Goal: Find specific page/section: Find specific page/section

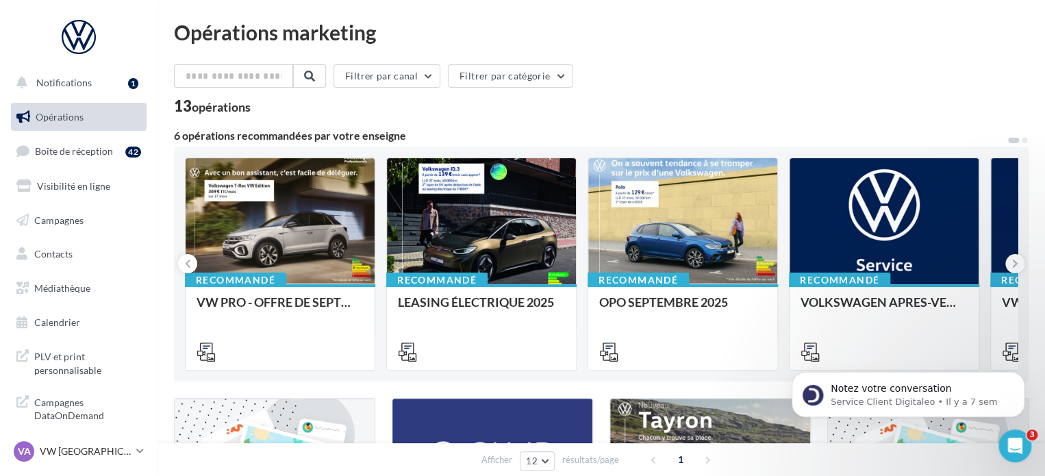
click at [640, 97] on div "Filtrer par canal Filtrer par catégorie 13 opérations" at bounding box center [601, 88] width 855 height 49
click at [699, 86] on div "Filtrer par canal Filtrer par catégorie" at bounding box center [601, 78] width 855 height 29
click at [981, 79] on div "Filtrer par canal Filtrer par catégorie" at bounding box center [601, 78] width 855 height 29
drag, startPoint x: 80, startPoint y: 448, endPoint x: 88, endPoint y: 437, distance: 13.3
click at [80, 448] on p "VW [GEOGRAPHIC_DATA][PERSON_NAME]" at bounding box center [85, 451] width 91 height 14
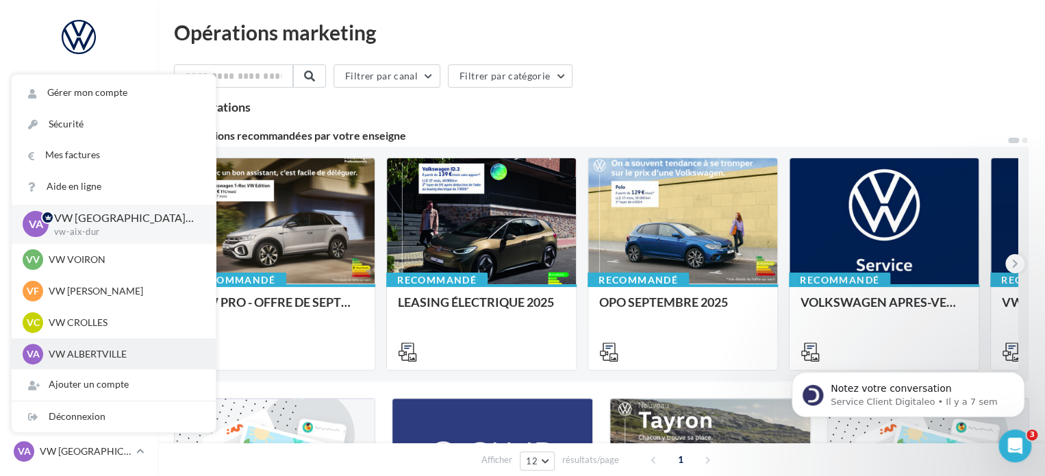
scroll to position [252, 0]
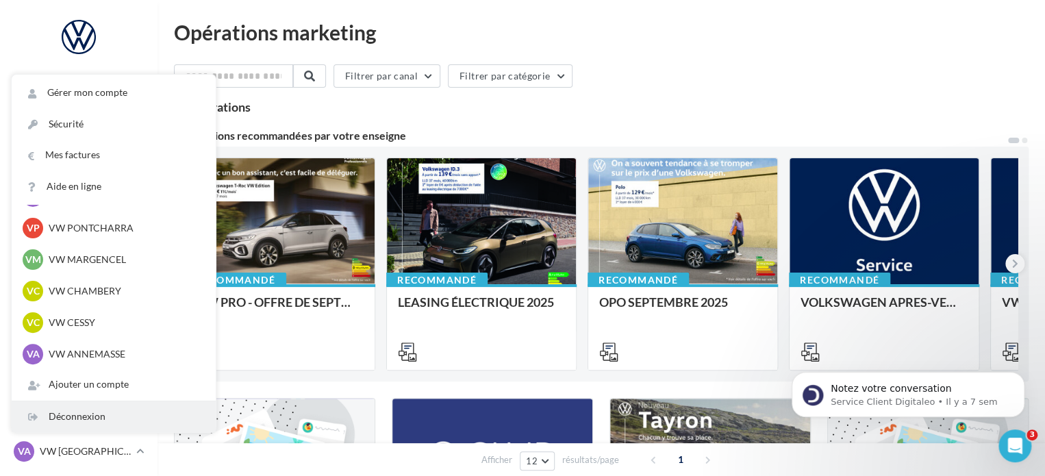
click at [95, 417] on div "Déconnexion" at bounding box center [114, 416] width 204 height 31
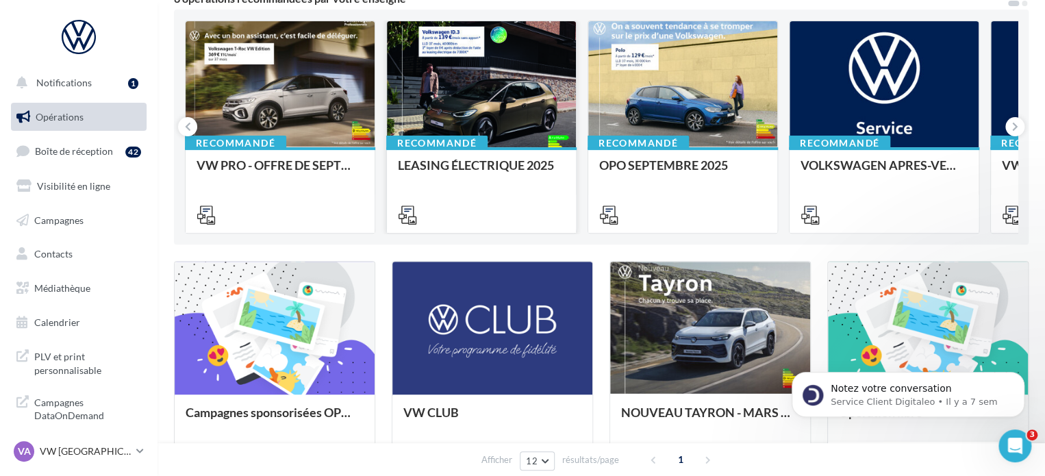
click at [525, 153] on div "Recommandé LEASING ÉLECTRIQUE 2025" at bounding box center [481, 189] width 189 height 84
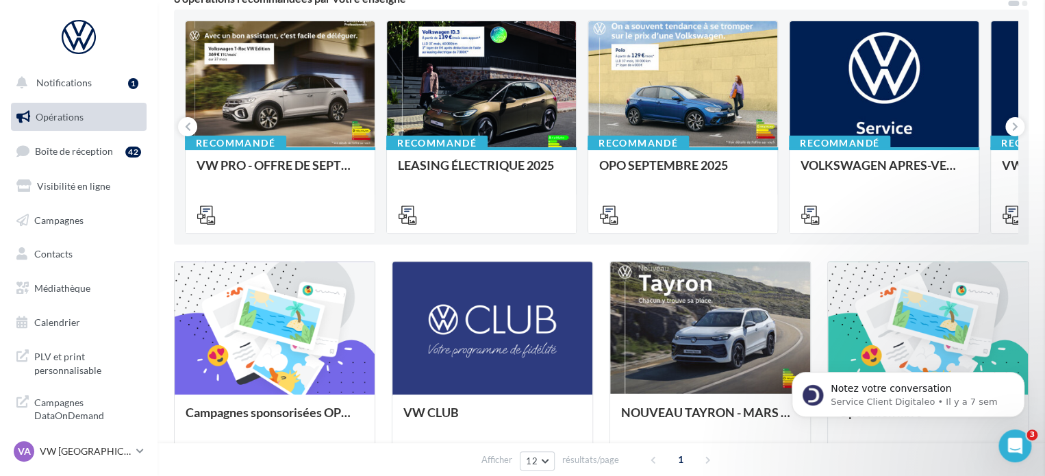
click at [701, 201] on div at bounding box center [682, 214] width 189 height 38
click at [646, 164] on div "OPO SEPTEMBRE 2025" at bounding box center [682, 171] width 167 height 27
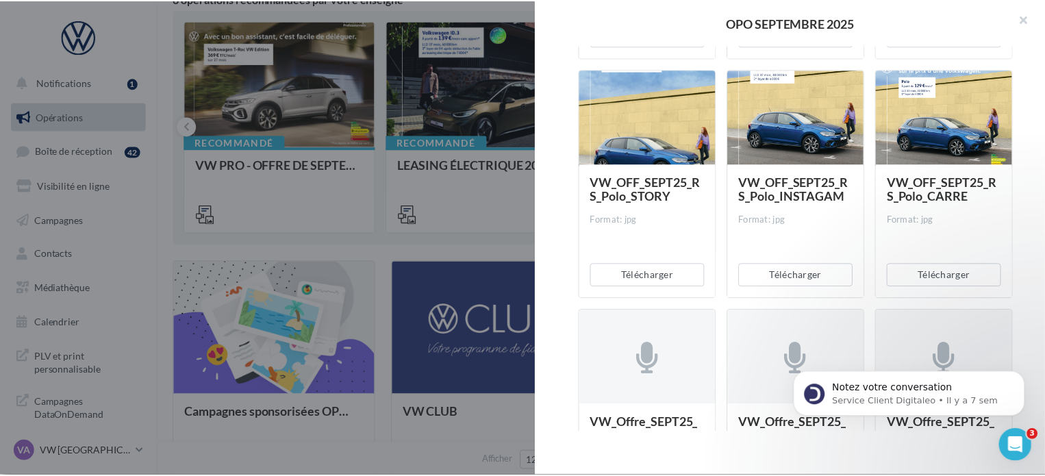
scroll to position [2123, 0]
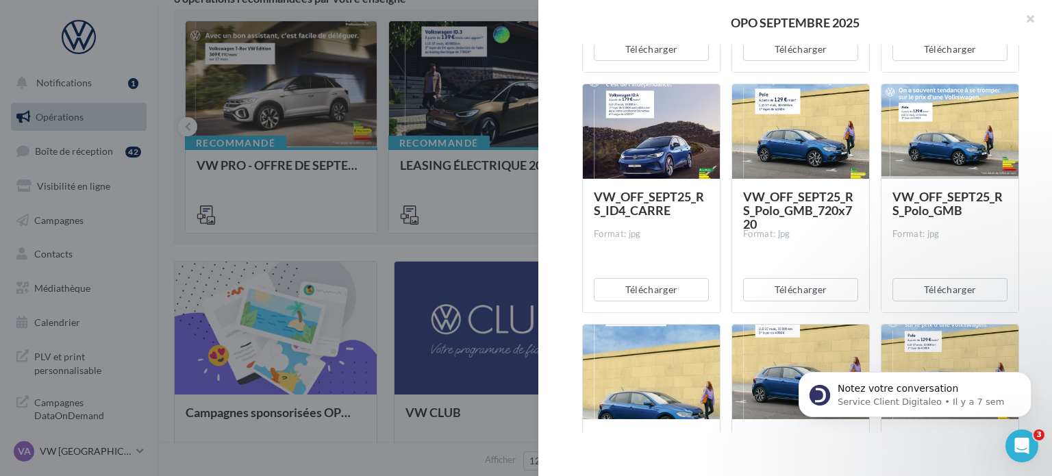
click at [242, 237] on div at bounding box center [526, 238] width 1052 height 476
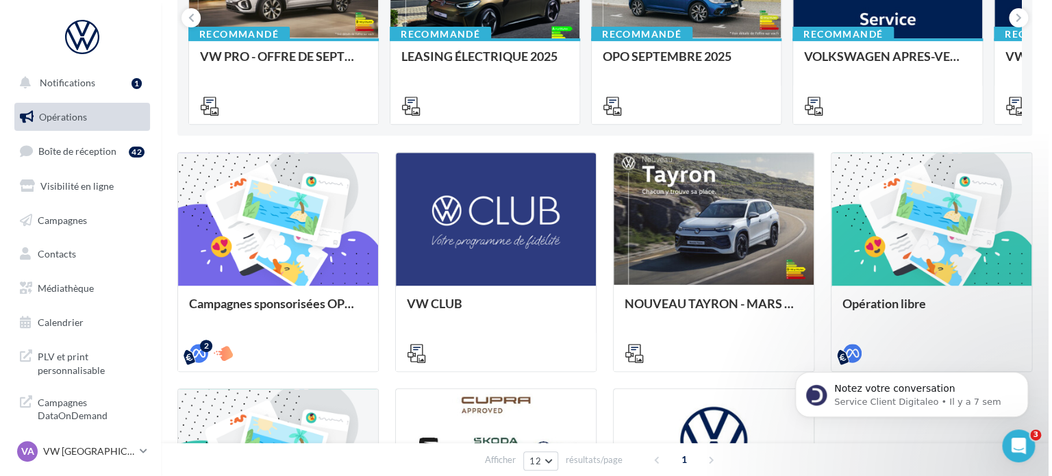
scroll to position [0, 0]
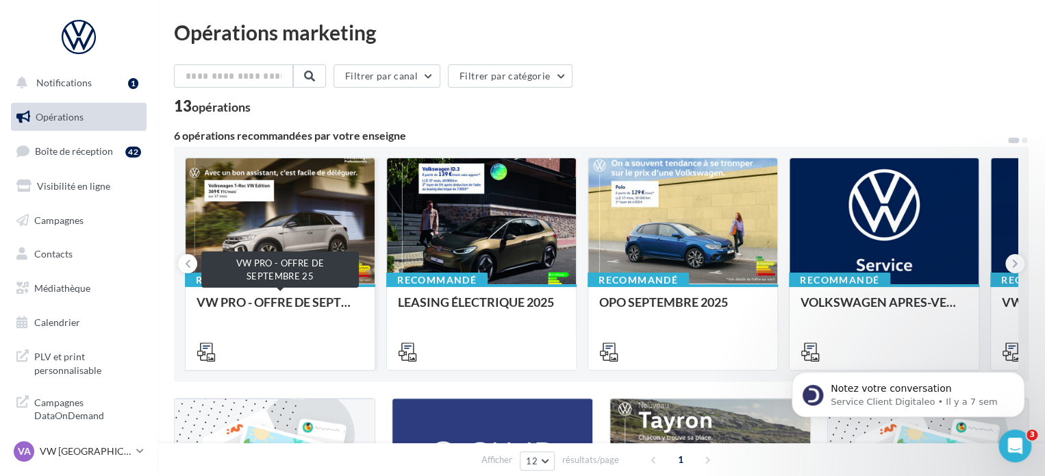
click at [286, 297] on div "VW PRO - OFFRE DE SEPTEMBRE 25" at bounding box center [280, 308] width 167 height 27
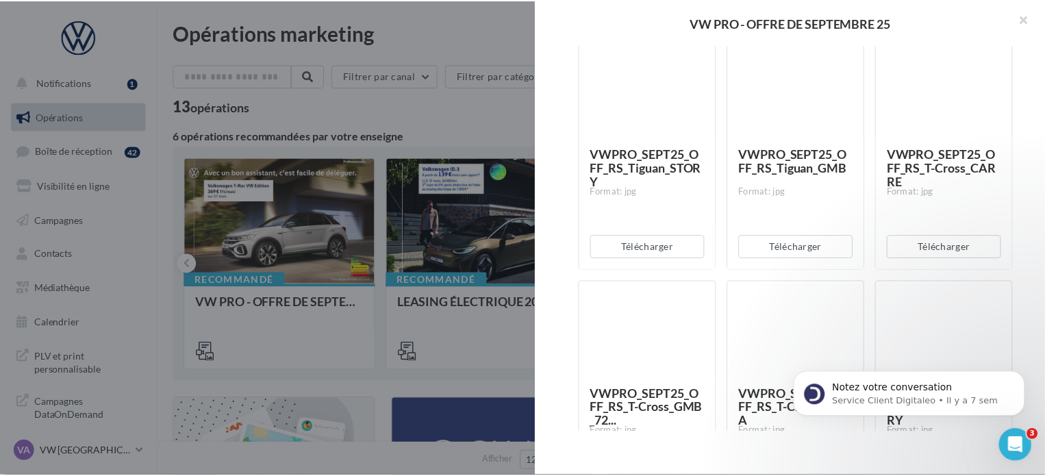
scroll to position [5205, 0]
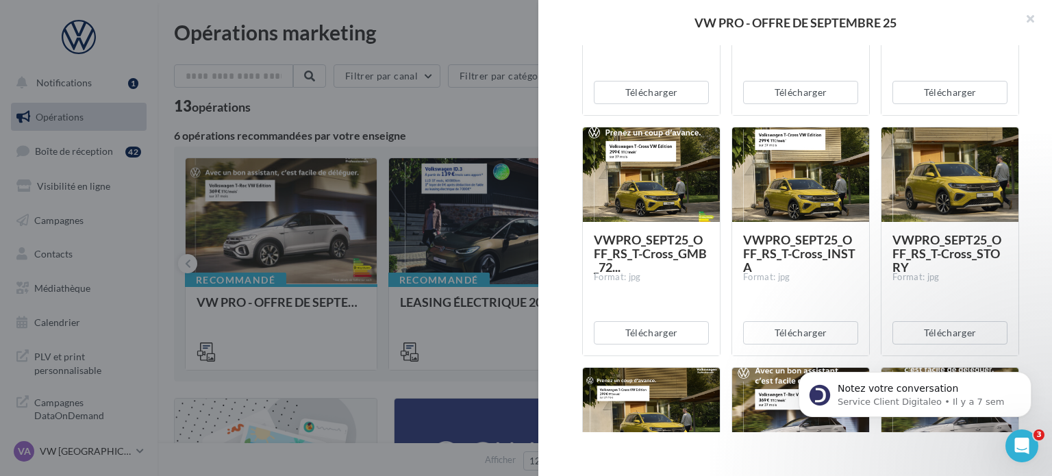
click at [475, 128] on div at bounding box center [526, 238] width 1052 height 476
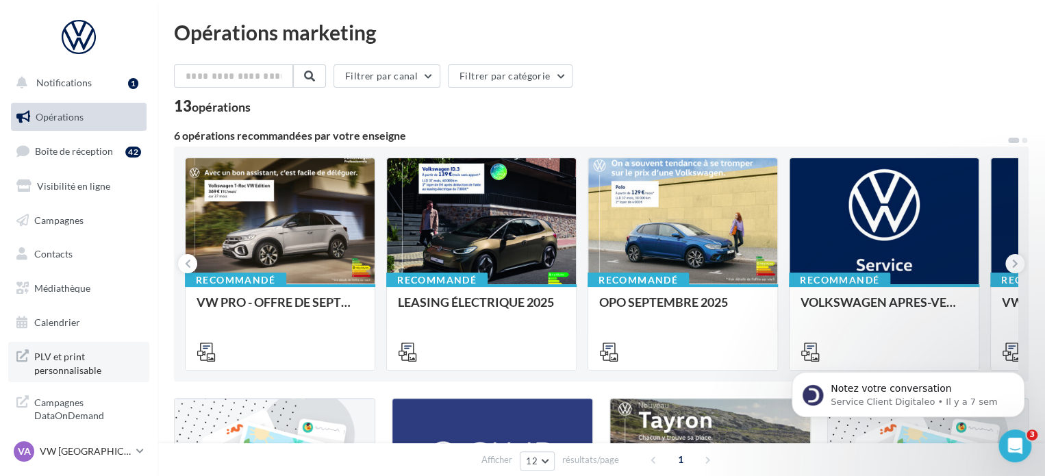
click at [75, 368] on span "PLV et print personnalisable" at bounding box center [87, 361] width 107 height 29
